Goal: Navigation & Orientation: Find specific page/section

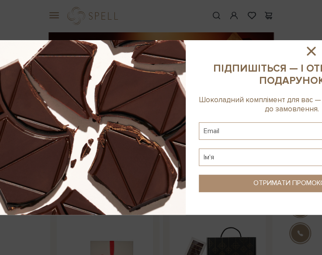
click at [313, 53] on icon at bounding box center [311, 51] width 9 height 9
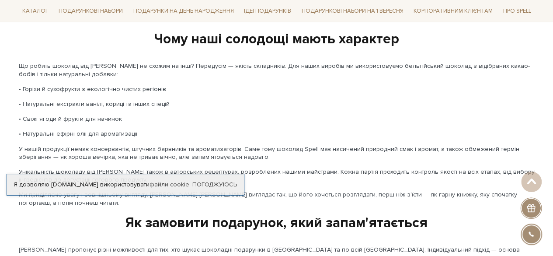
scroll to position [1162, 0]
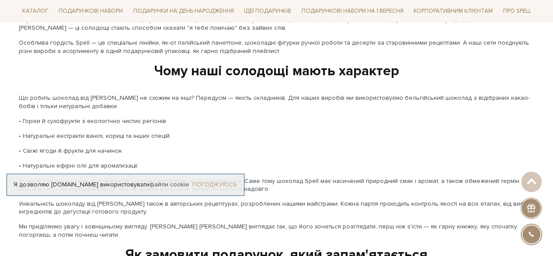
click at [215, 183] on link "Погоджуюсь" at bounding box center [214, 185] width 45 height 8
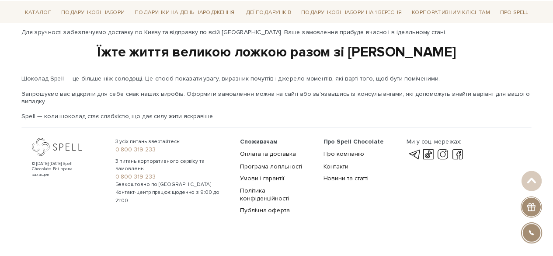
scroll to position [0, 0]
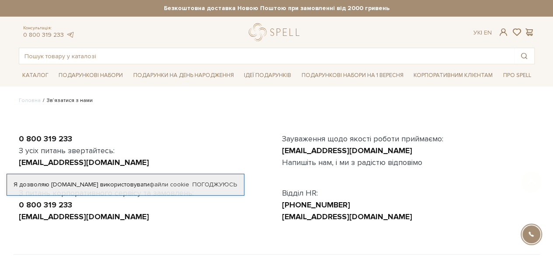
scroll to position [270, 0]
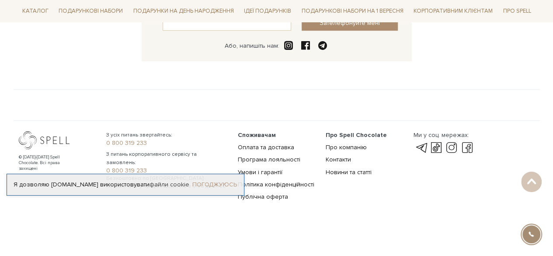
click at [222, 184] on link "Погоджуюсь" at bounding box center [214, 185] width 45 height 8
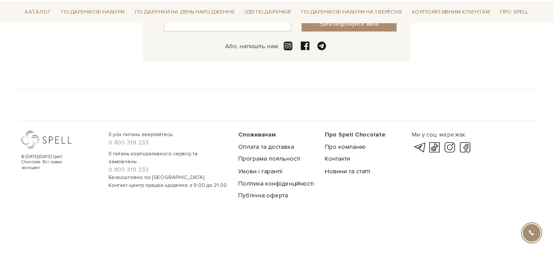
scroll to position [0, 0]
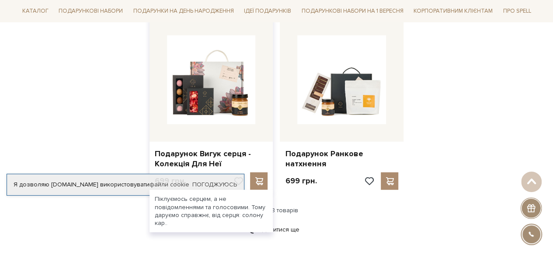
scroll to position [1088, 0]
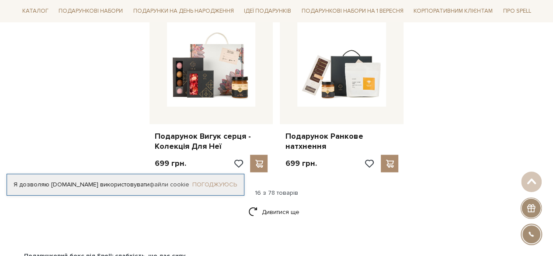
click at [226, 186] on link "Погоджуюсь" at bounding box center [214, 185] width 45 height 8
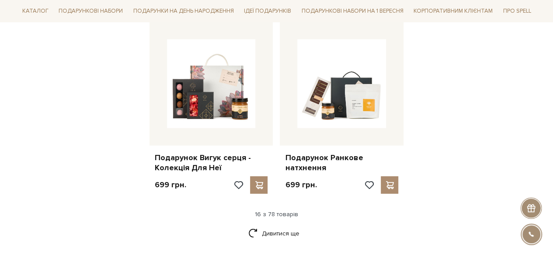
scroll to position [1208, 0]
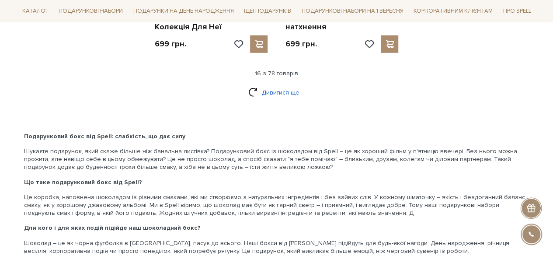
click at [282, 85] on link "Дивитися ще" at bounding box center [276, 92] width 57 height 15
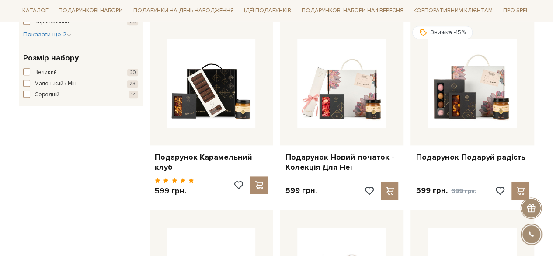
scroll to position [280, 0]
